Goal: Information Seeking & Learning: Learn about a topic

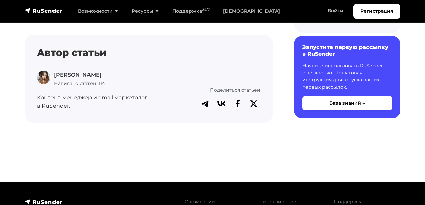
scroll to position [4589, 0]
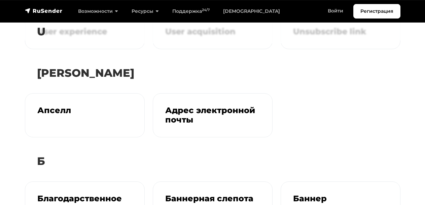
scroll to position [1091, 0]
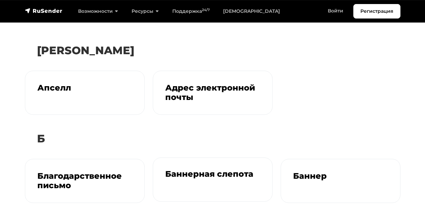
click at [165, 161] on div "Баннерная слепота" at bounding box center [212, 180] width 119 height 44
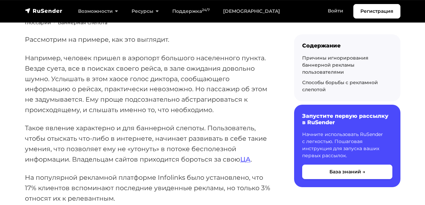
scroll to position [82, 0]
